Goal: Transaction & Acquisition: Register for event/course

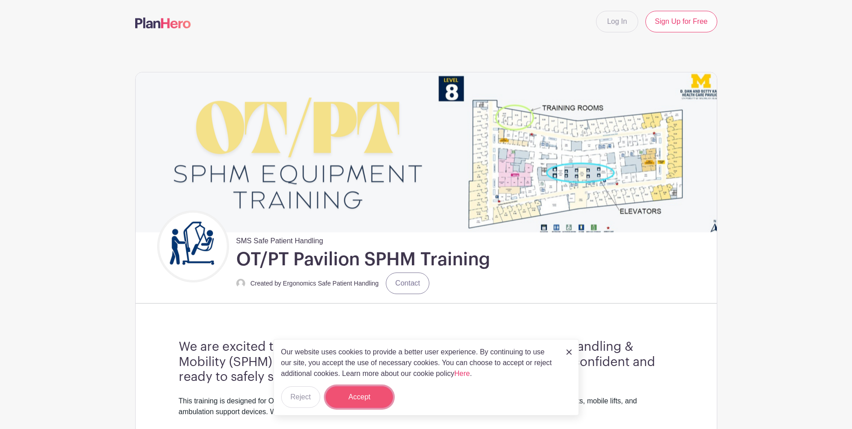
click at [365, 403] on button "Accept" at bounding box center [359, 397] width 67 height 22
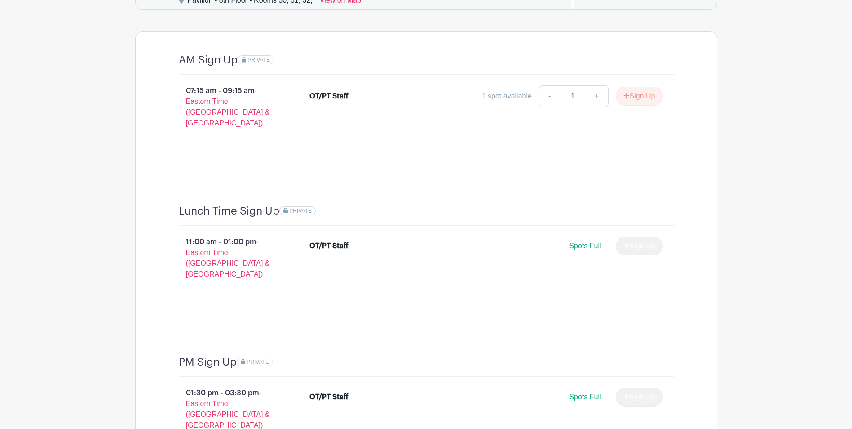
scroll to position [799, 0]
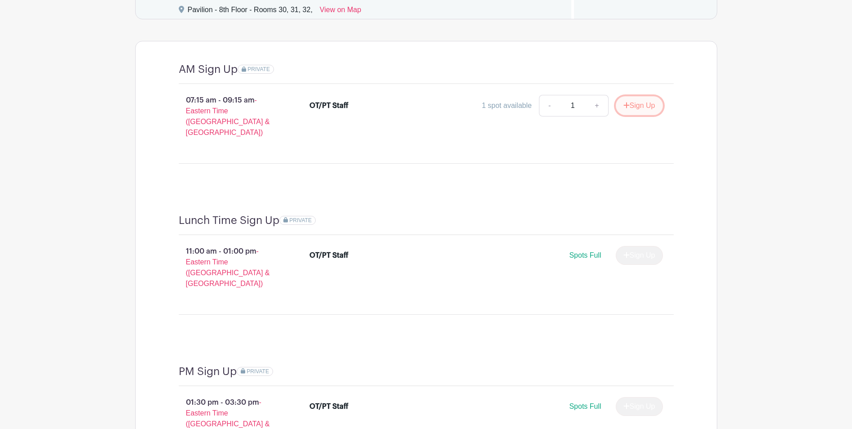
click at [645, 108] on button "Sign Up" at bounding box center [639, 105] width 47 height 19
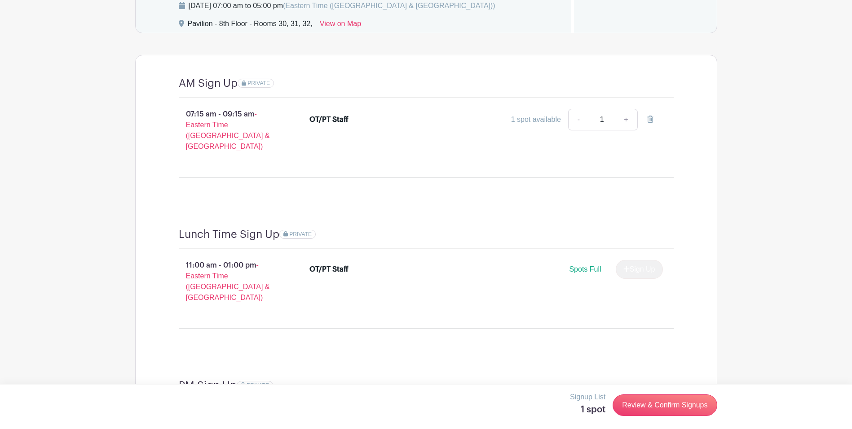
scroll to position [754, 0]
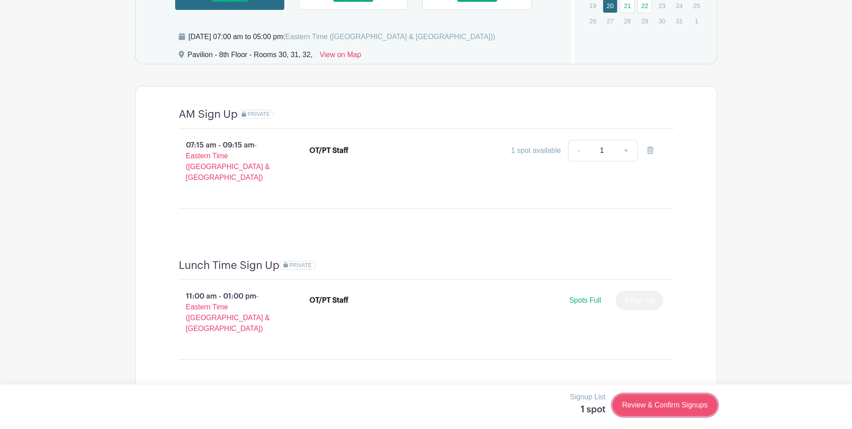
click at [655, 404] on link "Review & Confirm Signups" at bounding box center [665, 405] width 104 height 22
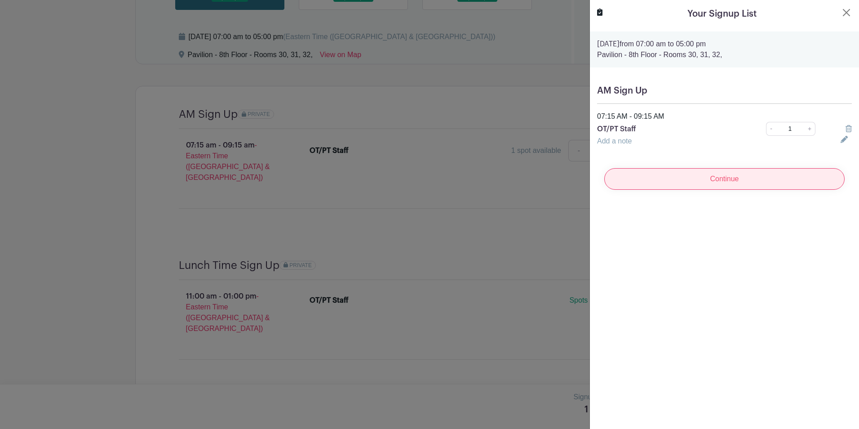
click at [736, 181] on input "Continue" at bounding box center [724, 179] width 240 height 22
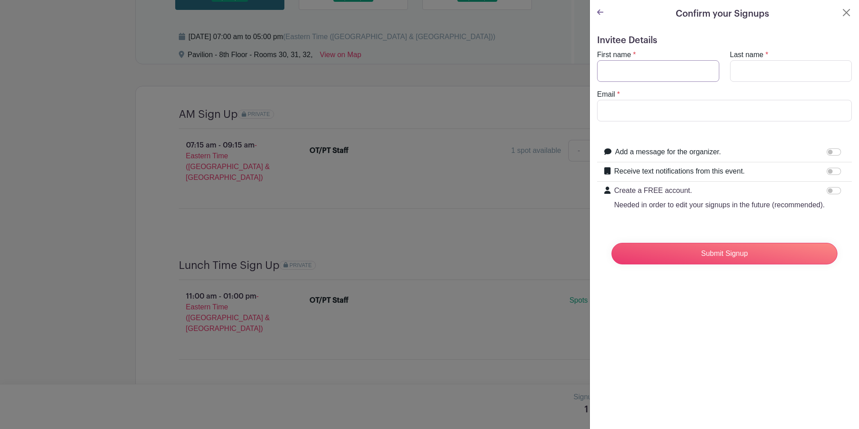
click at [635, 67] on input "First name" at bounding box center [658, 71] width 122 height 22
type input "[PERSON_NAME]"
click at [767, 56] on div "Last name *" at bounding box center [791, 65] width 133 height 32
click at [763, 70] on input "Last name" at bounding box center [791, 71] width 122 height 22
type input "Moretti"
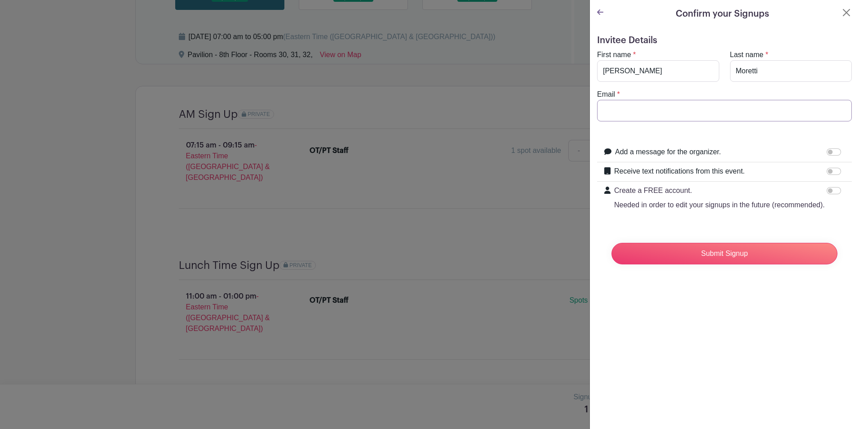
click at [685, 101] on input "Email" at bounding box center [724, 111] width 255 height 22
type input "[EMAIL_ADDRESS][DOMAIN_NAME]"
click at [713, 263] on input "Submit Signup" at bounding box center [725, 254] width 226 height 22
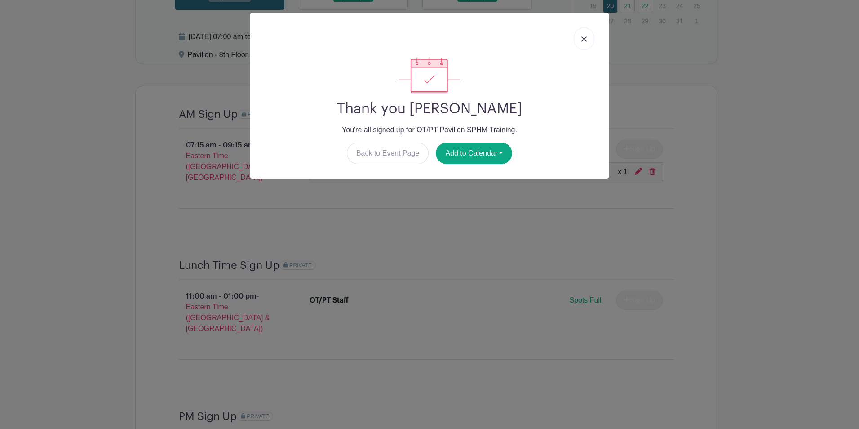
click at [583, 37] on img at bounding box center [583, 38] width 5 height 5
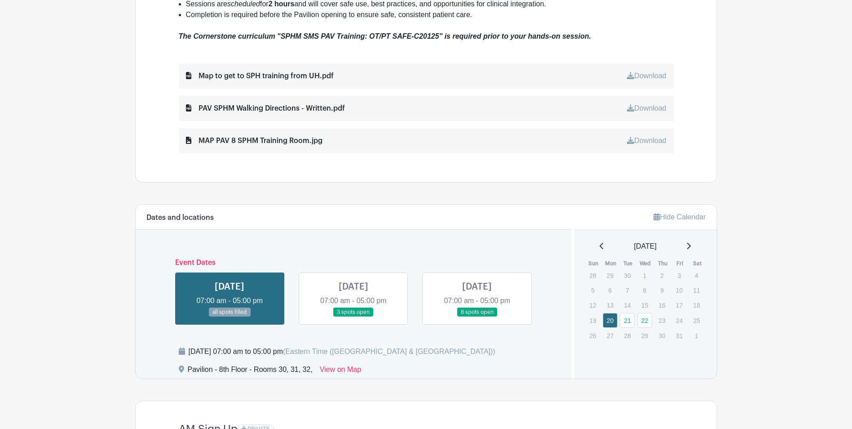
scroll to position [307, 0]
